Goal: Information Seeking & Learning: Learn about a topic

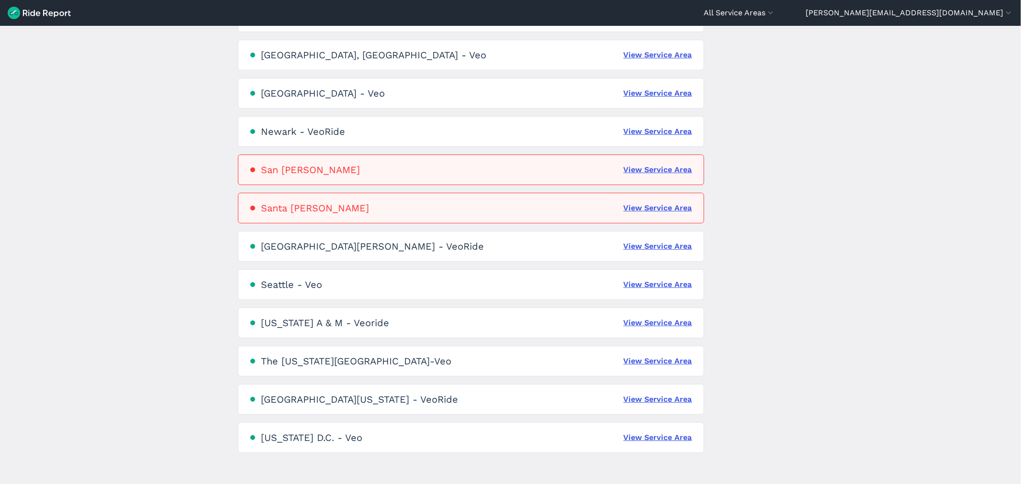
scroll to position [504, 0]
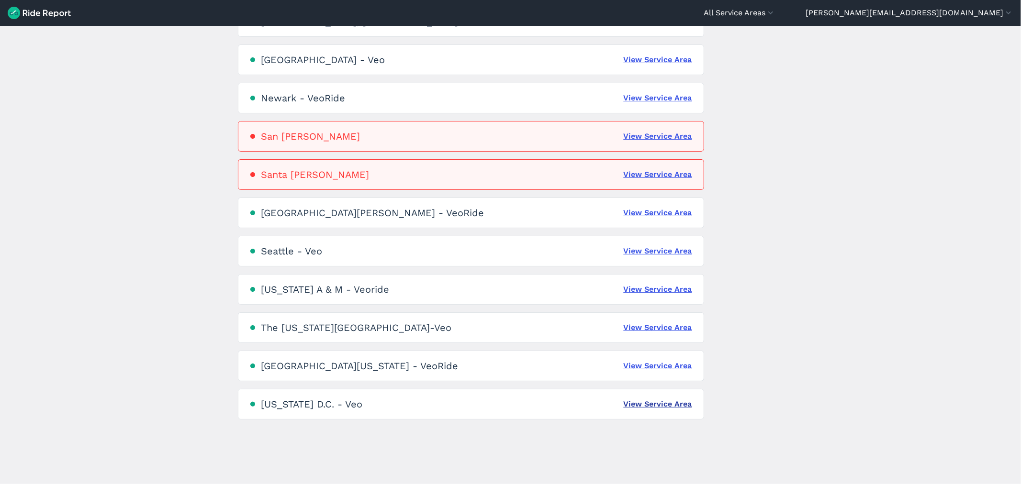
click at [676, 404] on link "View Service Area" at bounding box center [657, 404] width 68 height 11
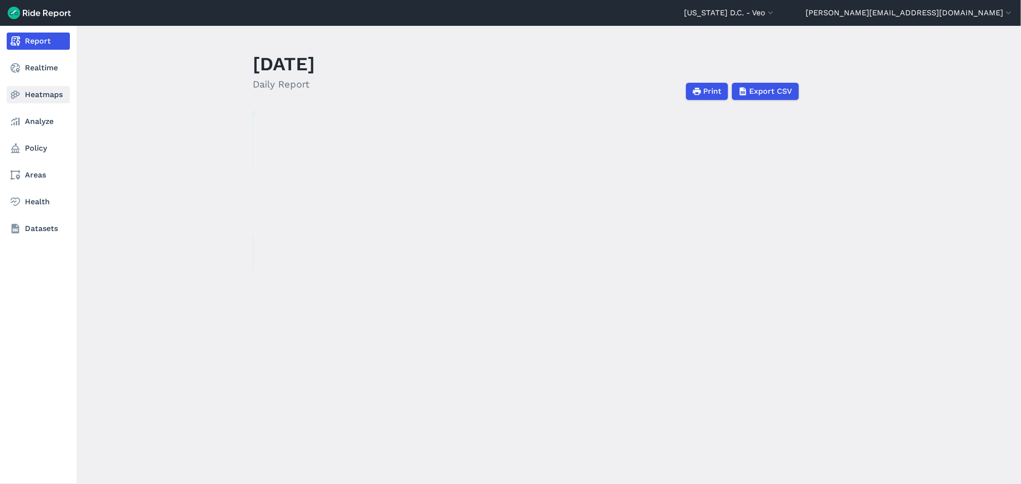
click at [32, 91] on link "Heatmaps" at bounding box center [38, 94] width 63 height 17
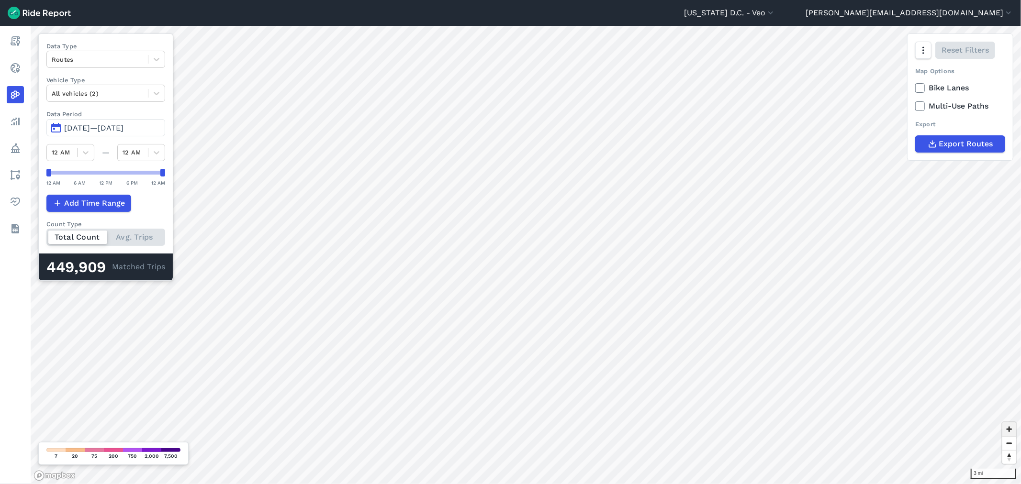
click at [1013, 434] on span "Zoom in" at bounding box center [1009, 429] width 14 height 14
click at [926, 52] on icon "button" at bounding box center [923, 50] width 10 height 10
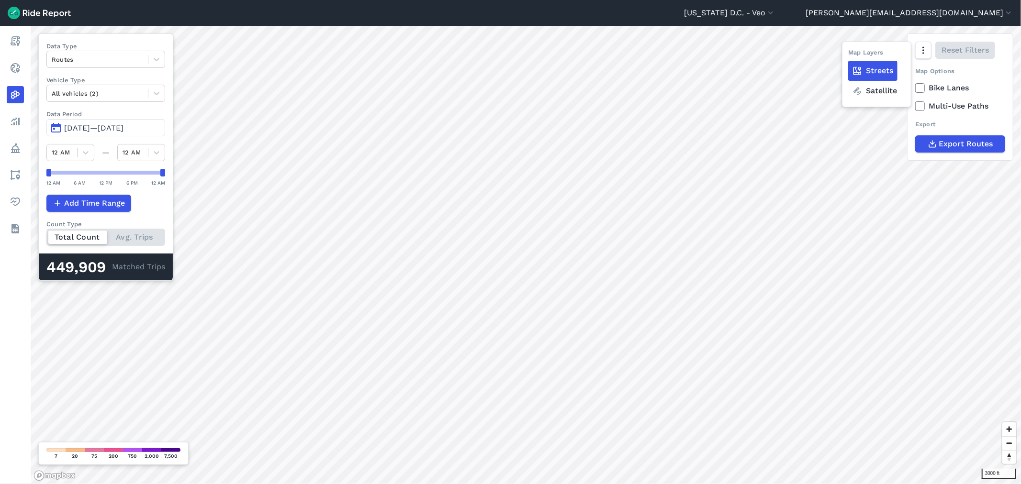
click at [881, 93] on label "Satellite" at bounding box center [874, 91] width 53 height 20
click at [848, 54] on input "Satellite" at bounding box center [848, 51] width 0 height 6
click at [154, 92] on icon at bounding box center [157, 94] width 10 height 10
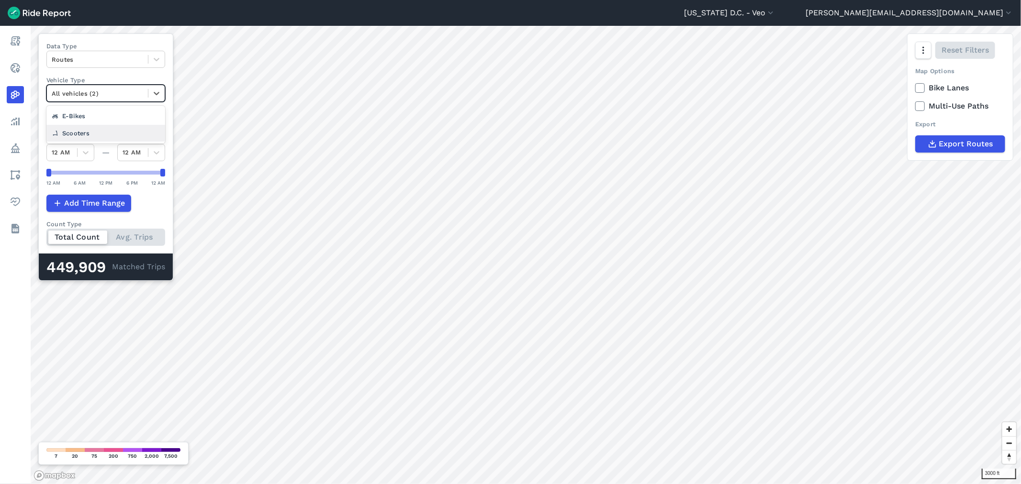
click at [75, 135] on div "Scooters" at bounding box center [105, 133] width 119 height 17
click at [83, 99] on div at bounding box center [97, 93] width 91 height 11
click at [83, 131] on div "E-Bikes" at bounding box center [105, 133] width 119 height 17
click at [160, 59] on icon at bounding box center [157, 60] width 10 height 10
click at [68, 97] on div "Trip Ends" at bounding box center [105, 98] width 119 height 17
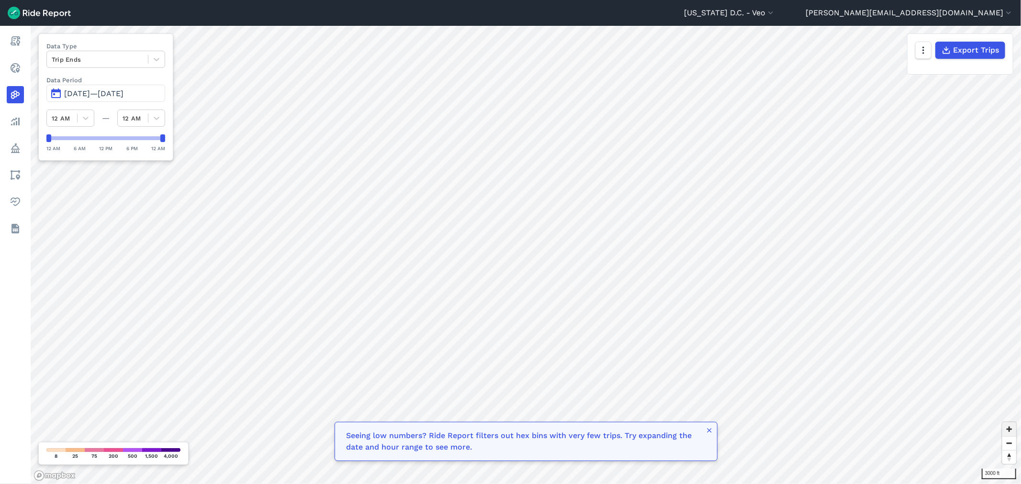
click at [1007, 429] on span "Zoom in" at bounding box center [1009, 429] width 14 height 14
click at [80, 94] on span "[DATE]—[DATE]" at bounding box center [93, 93] width 59 height 9
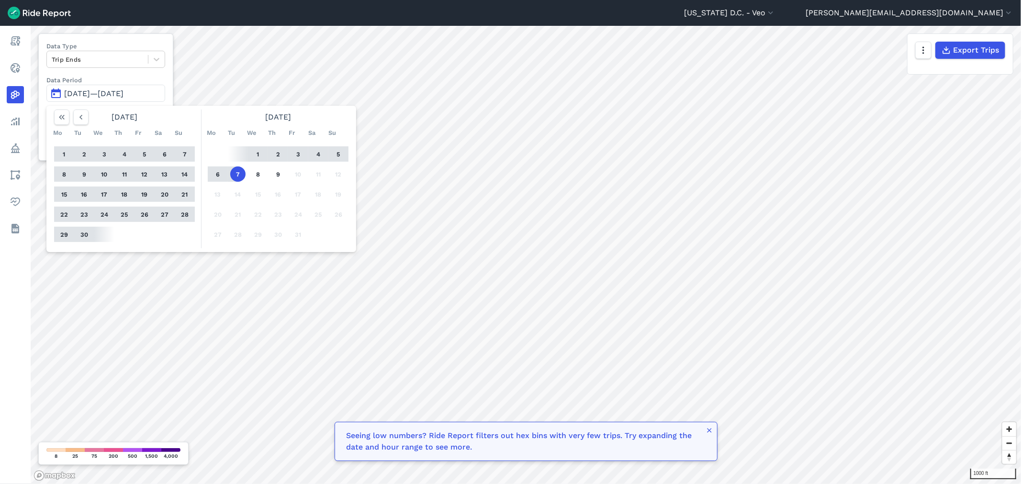
click at [82, 233] on button "30" at bounding box center [84, 234] width 15 height 15
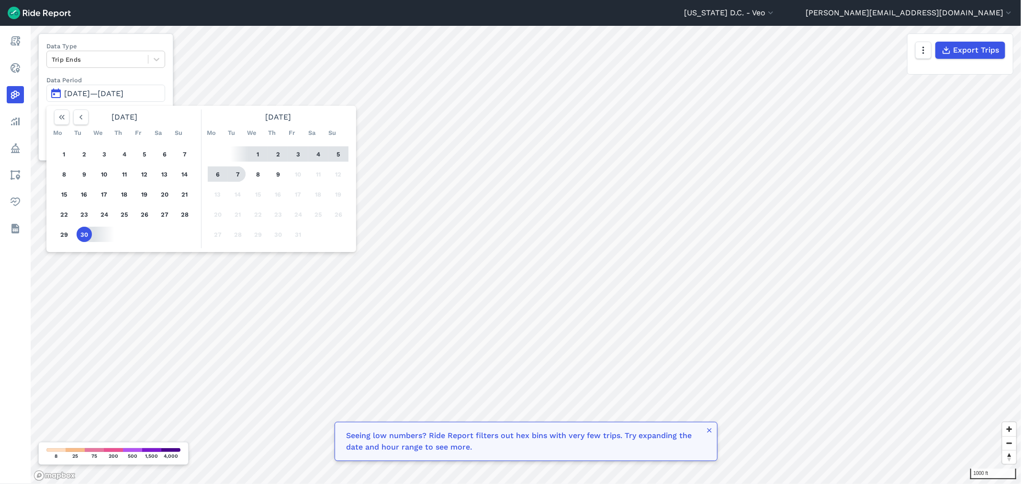
click at [236, 173] on button "7" at bounding box center [237, 174] width 15 height 15
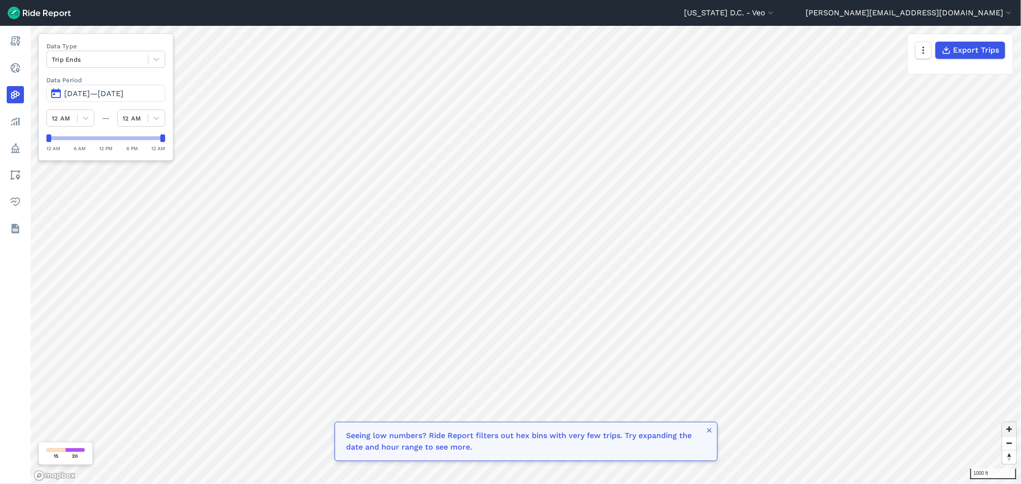
click at [1006, 426] on span "Zoom in" at bounding box center [1009, 429] width 14 height 14
click at [1008, 426] on span "Zoom in" at bounding box center [1009, 429] width 14 height 14
click at [709, 436] on button "button" at bounding box center [709, 431] width 8 height 11
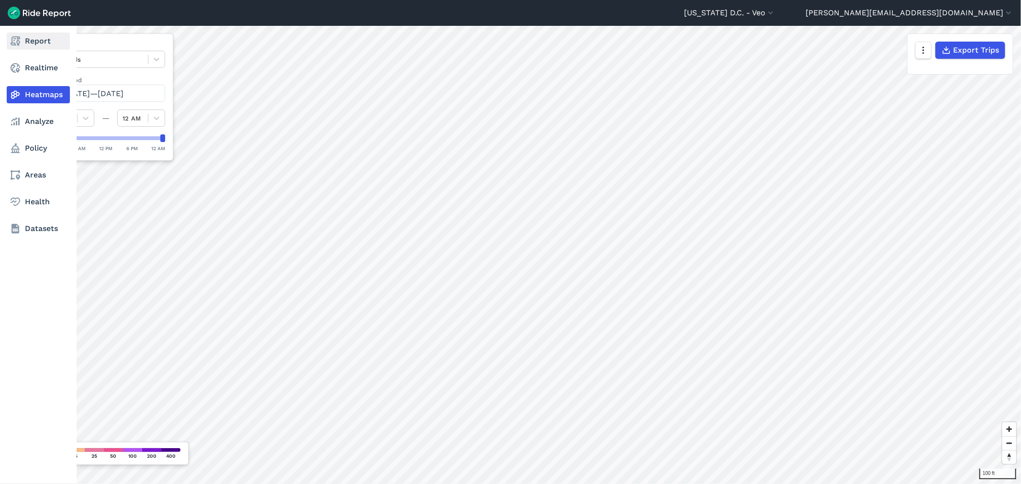
click at [29, 44] on link "Report" at bounding box center [38, 41] width 63 height 17
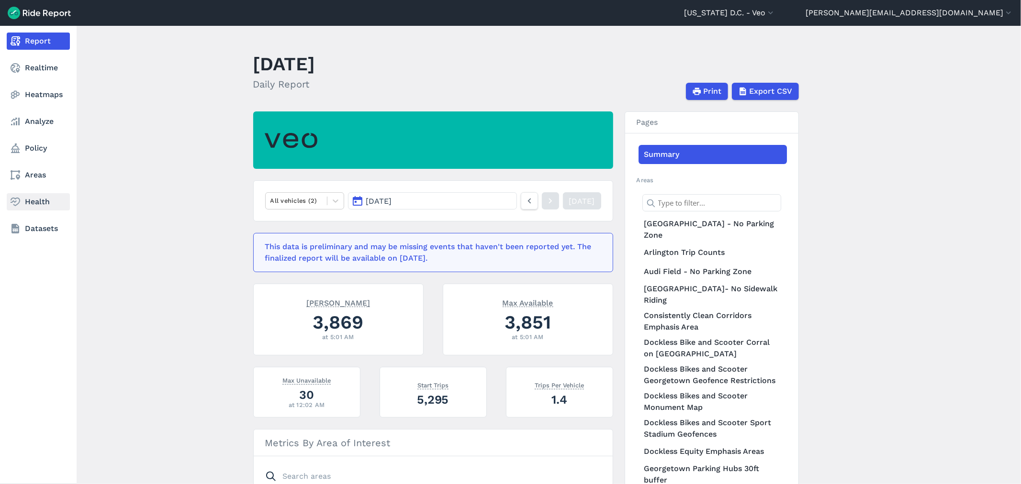
click at [36, 202] on link "Health" at bounding box center [38, 201] width 63 height 17
